Goal: Use online tool/utility

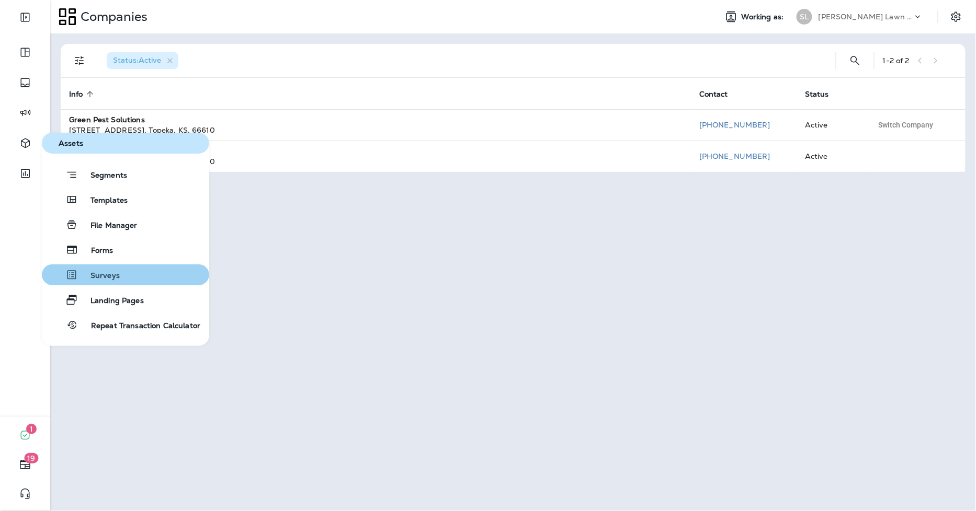
click at [118, 268] on button "Surveys" at bounding box center [125, 275] width 167 height 21
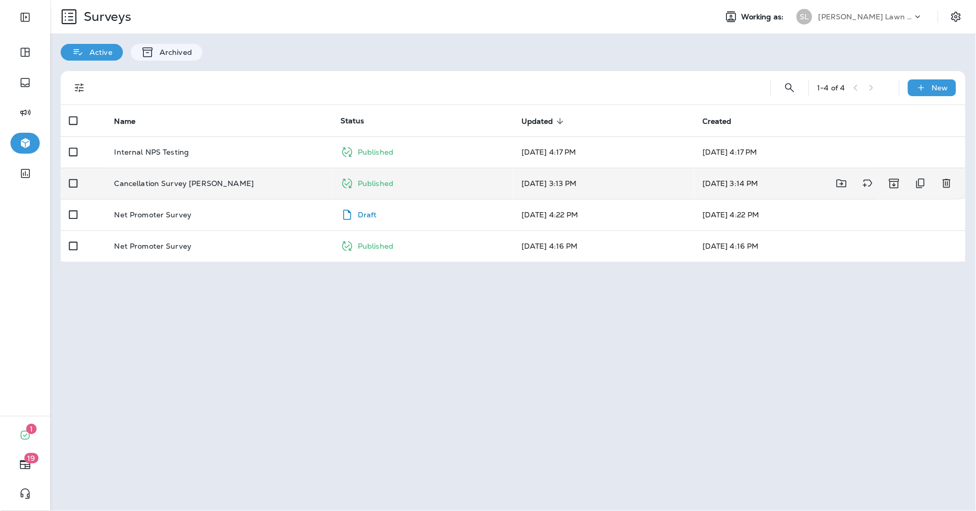
click at [178, 183] on p "Cancellation Survey [PERSON_NAME]" at bounding box center [185, 183] width 140 height 8
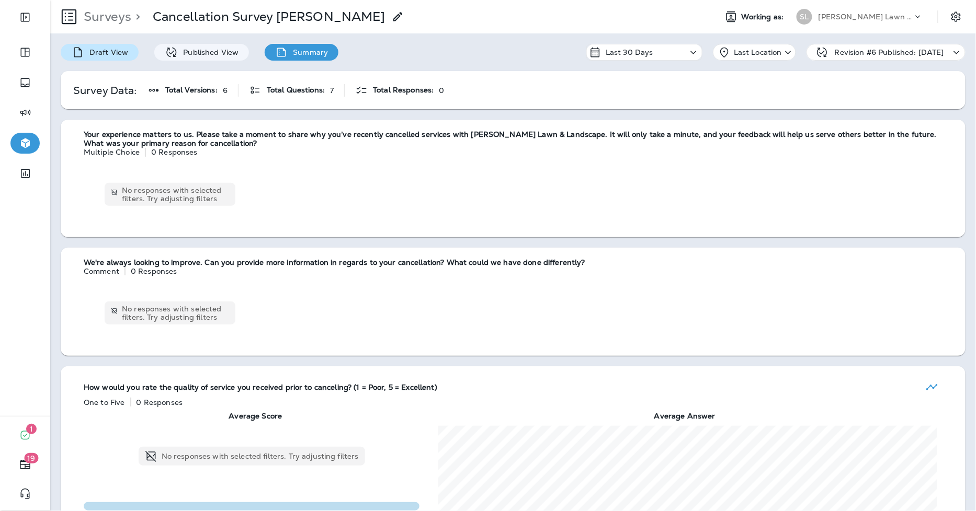
click at [129, 54] on div "Draft View" at bounding box center [100, 52] width 78 height 17
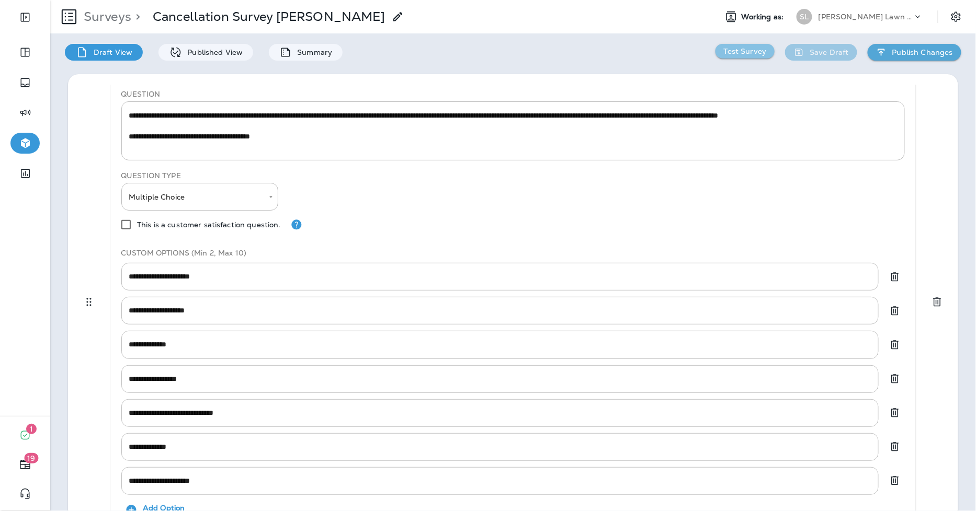
click at [725, 54] on p "Test Survey" at bounding box center [745, 51] width 43 height 8
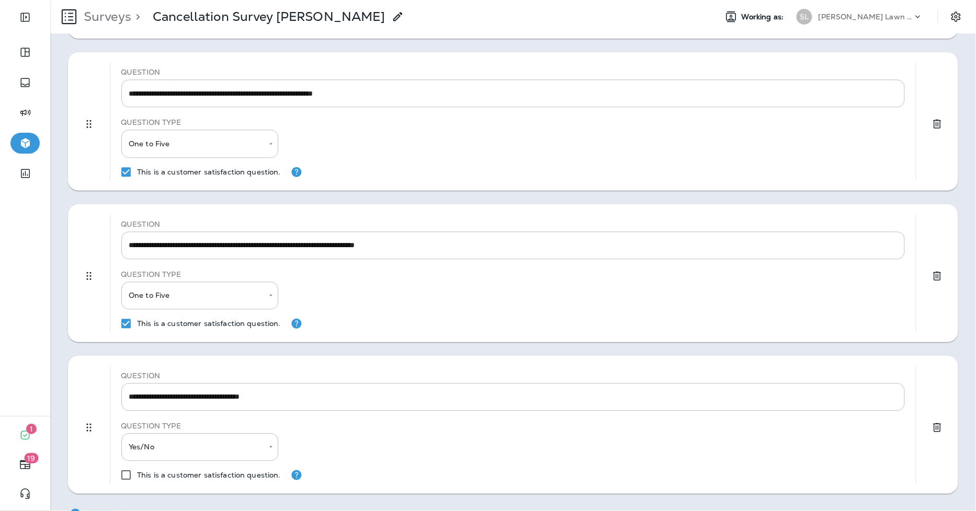
scroll to position [1047, 0]
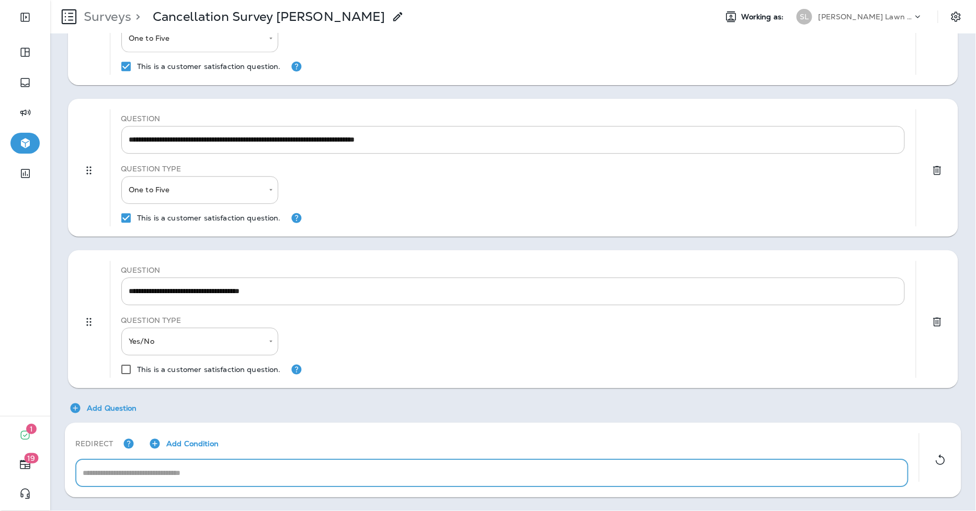
drag, startPoint x: 106, startPoint y: 466, endPoint x: 174, endPoint y: 477, distance: 68.8
click at [100, 470] on input "text" at bounding box center [491, 474] width 833 height 28
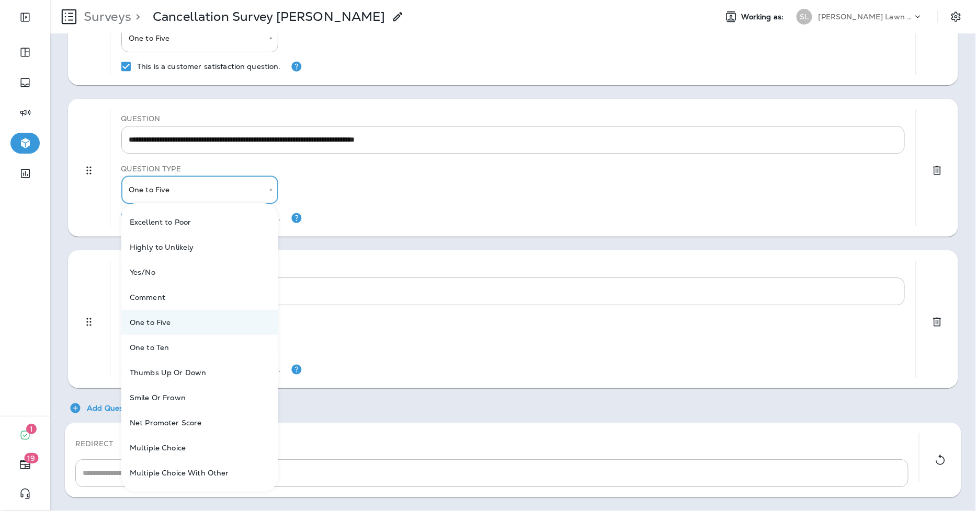
click at [155, 0] on body "**********" at bounding box center [488, 0] width 976 height 0
click at [375, 189] on div at bounding box center [488, 255] width 976 height 511
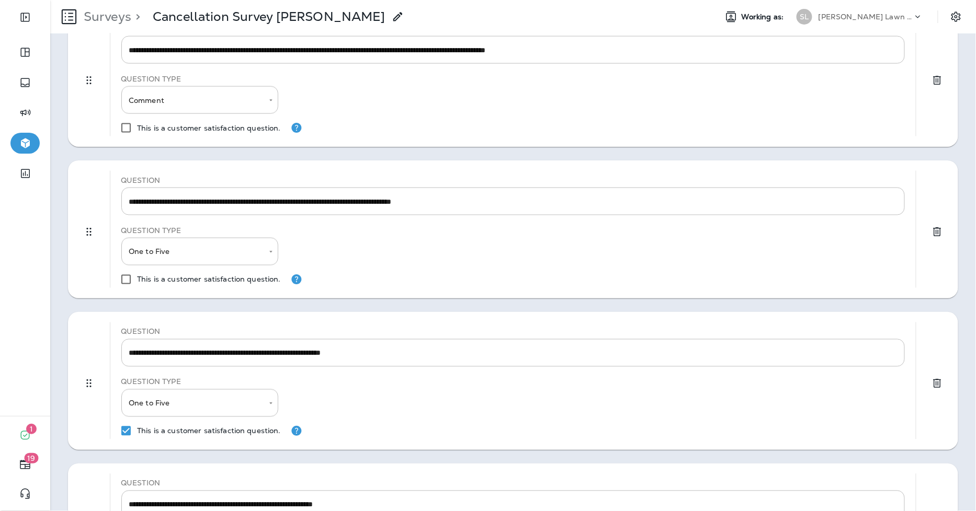
scroll to position [524, 0]
